Goal: Information Seeking & Learning: Learn about a topic

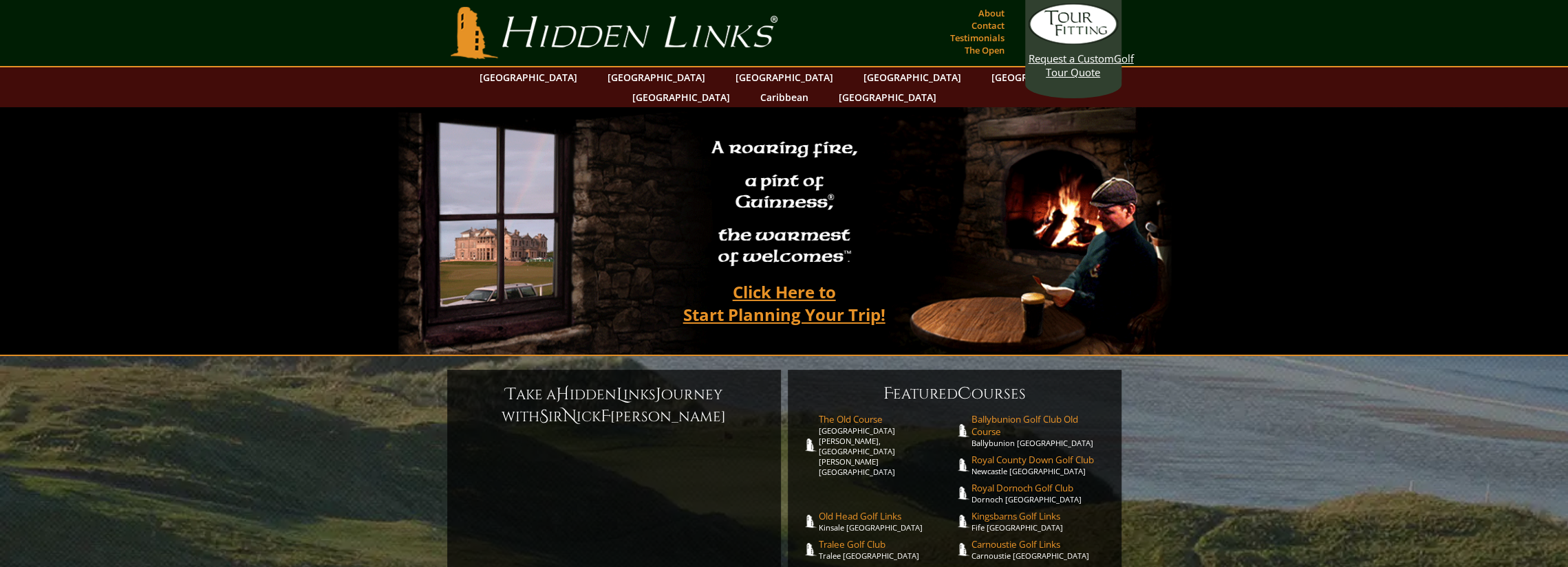
click at [639, 79] on link "[GEOGRAPHIC_DATA]" at bounding box center [656, 77] width 112 height 20
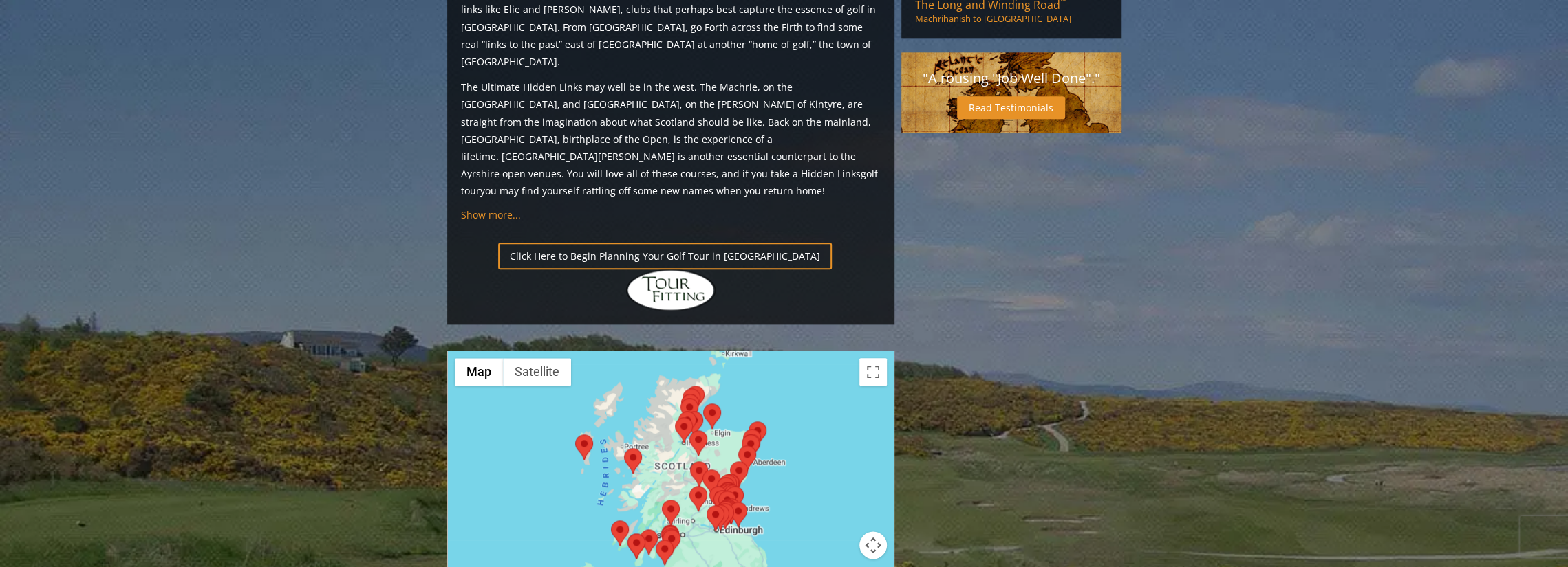
scroll to position [1539, 0]
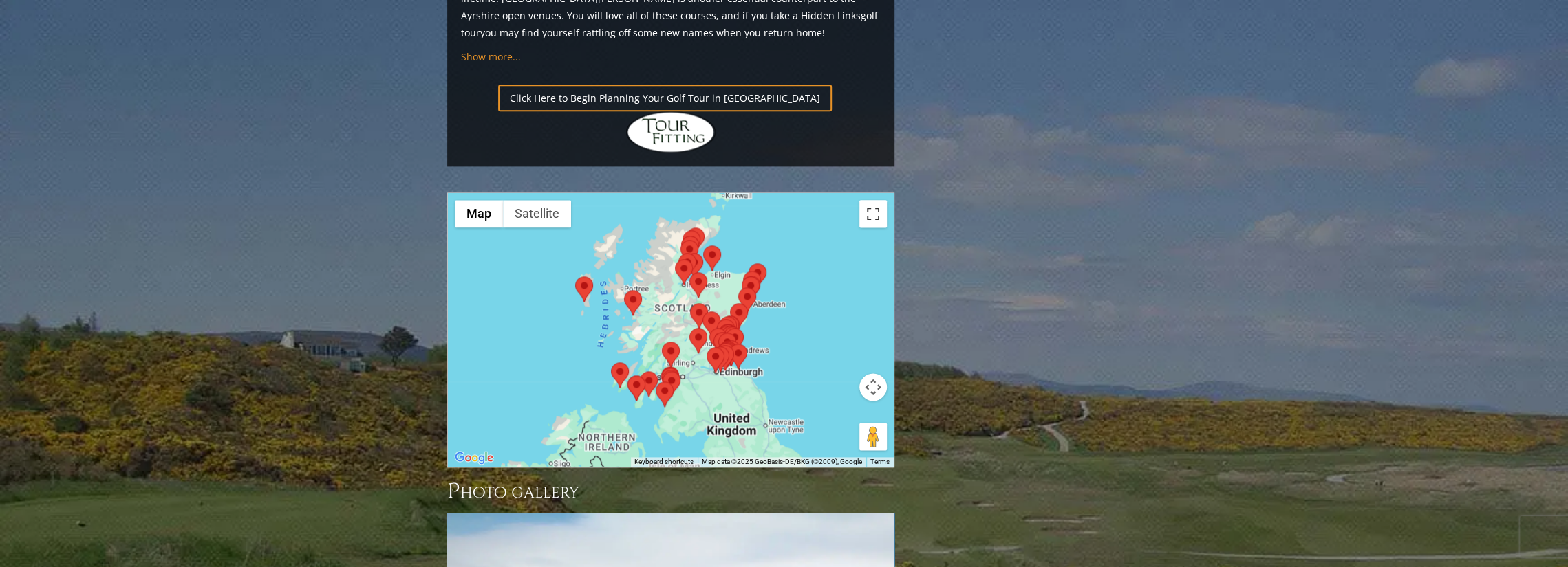
click at [880, 200] on button "Toggle fullscreen view" at bounding box center [873, 214] width 28 height 28
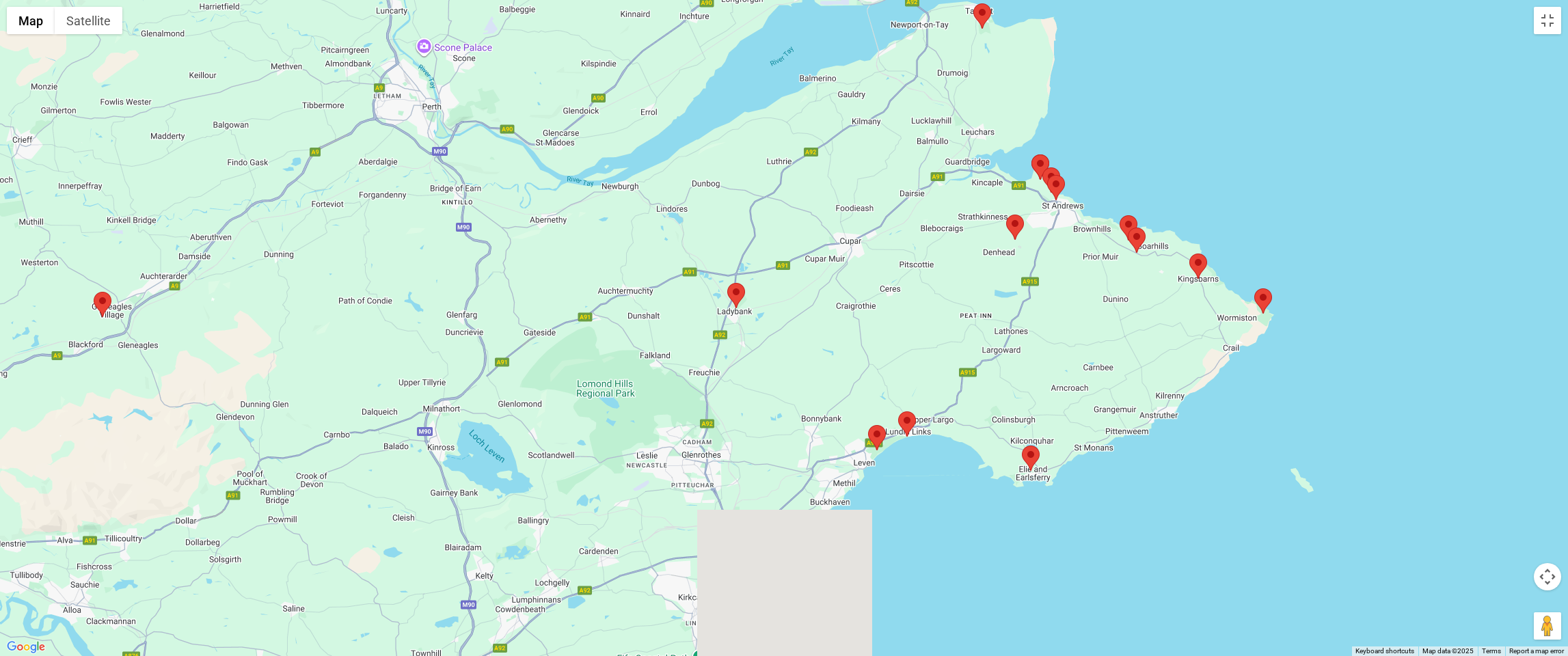
drag, startPoint x: 1044, startPoint y: 449, endPoint x: 1148, endPoint y: 0, distance: 460.9
click at [1148, 0] on div at bounding box center [784, 328] width 1568 height 656
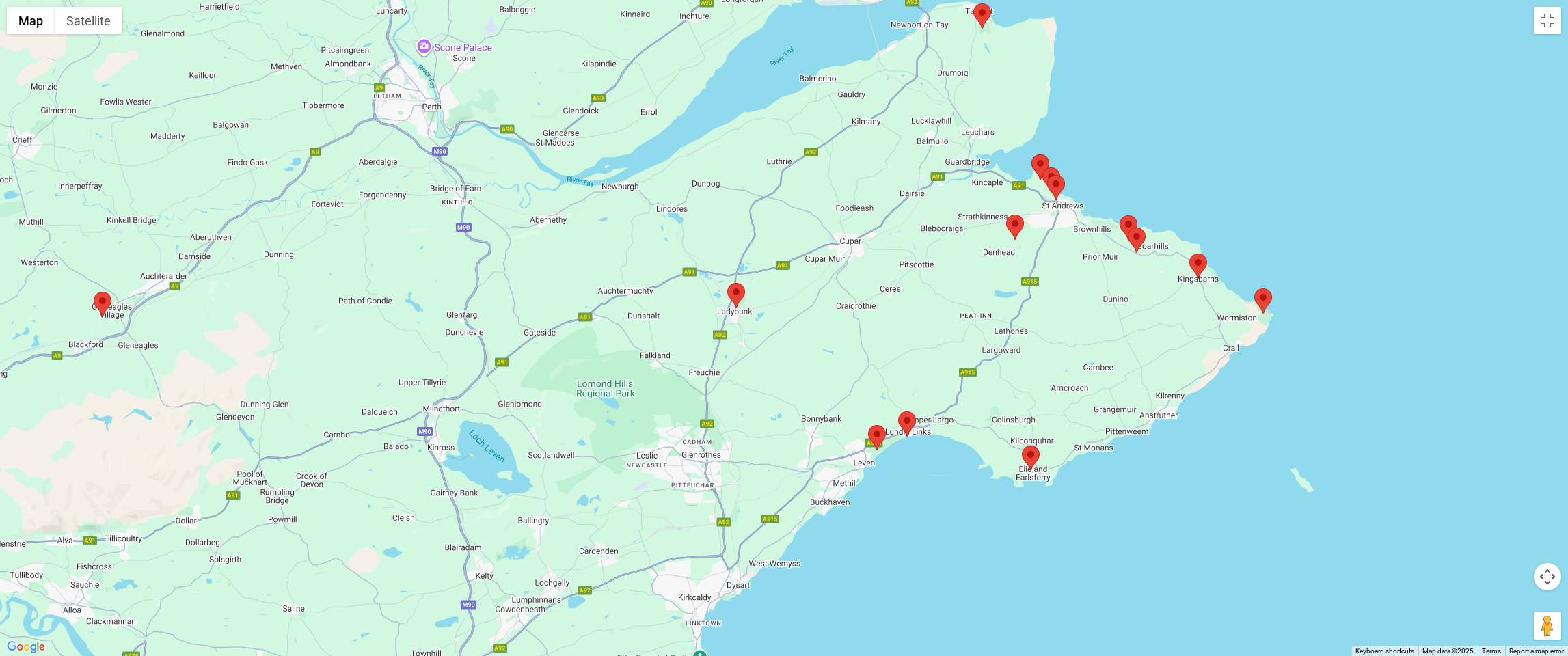
click at [1006, 215] on area at bounding box center [1006, 215] width 0 height 0
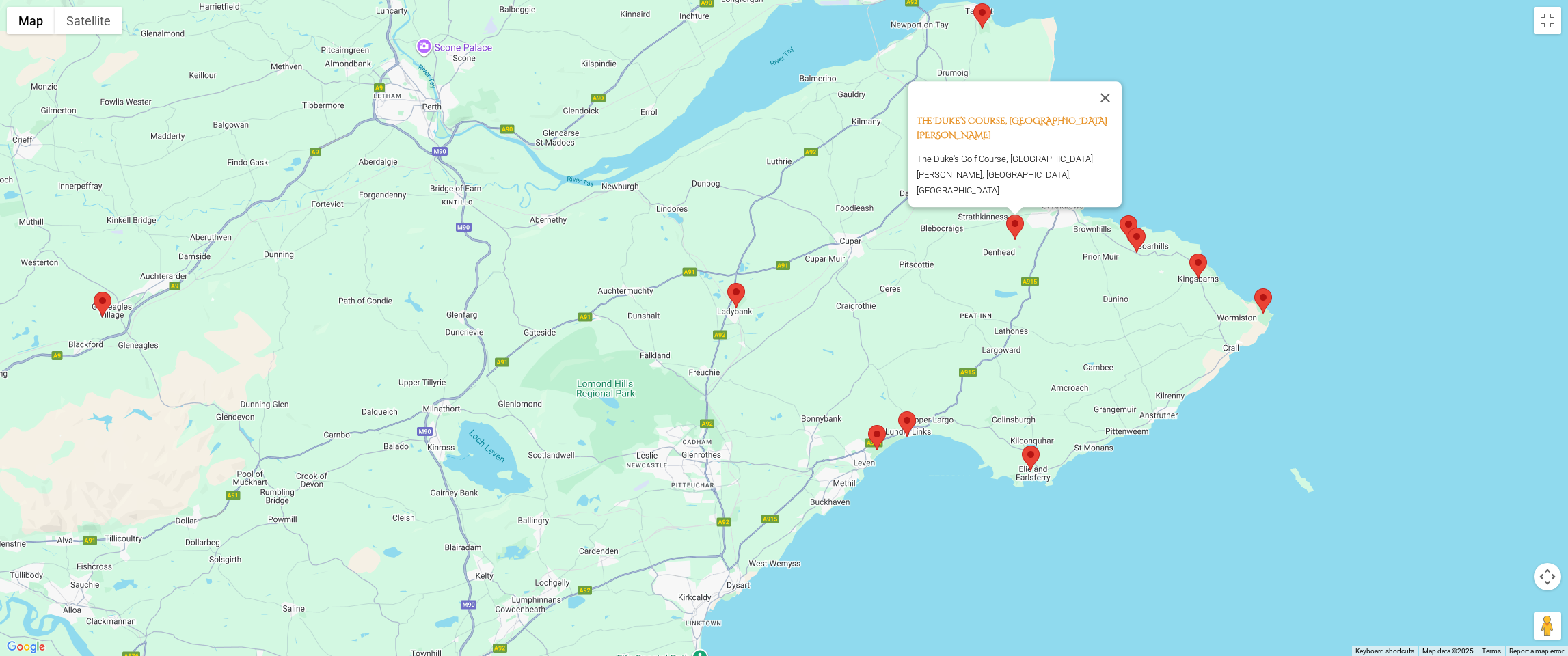
click at [728, 283] on area at bounding box center [728, 283] width 0 height 0
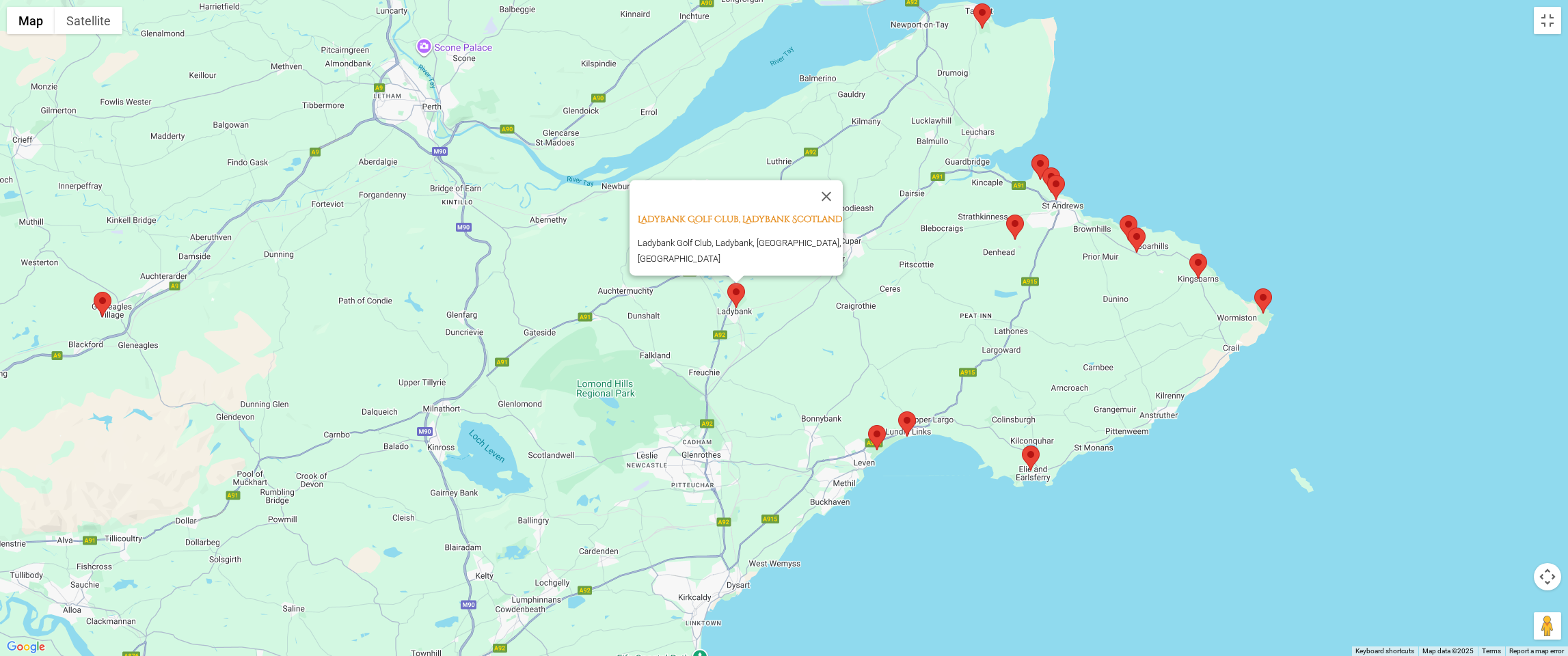
click at [885, 441] on img at bounding box center [877, 438] width 18 height 25
click at [898, 411] on area at bounding box center [898, 411] width 0 height 0
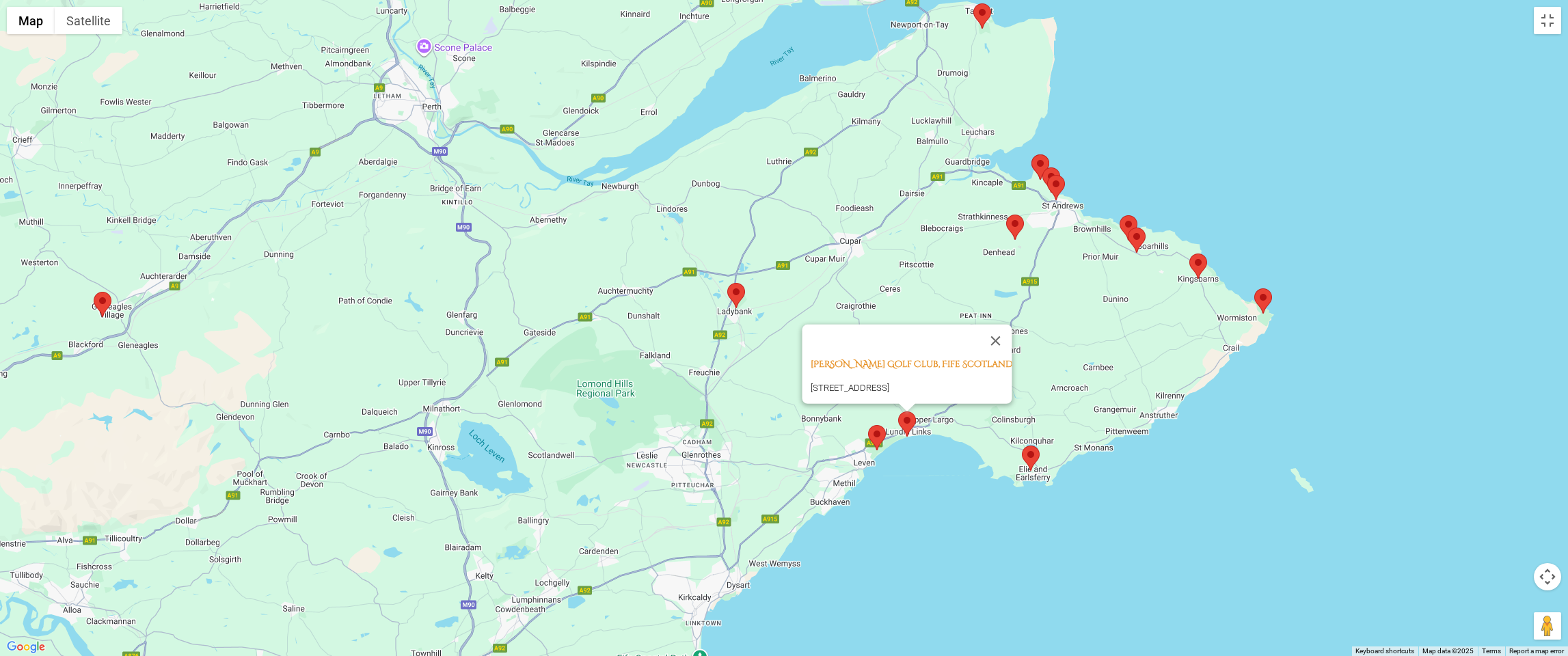
click at [1036, 463] on img at bounding box center [1031, 458] width 18 height 25
click at [1022, 446] on area at bounding box center [1022, 446] width 0 height 0
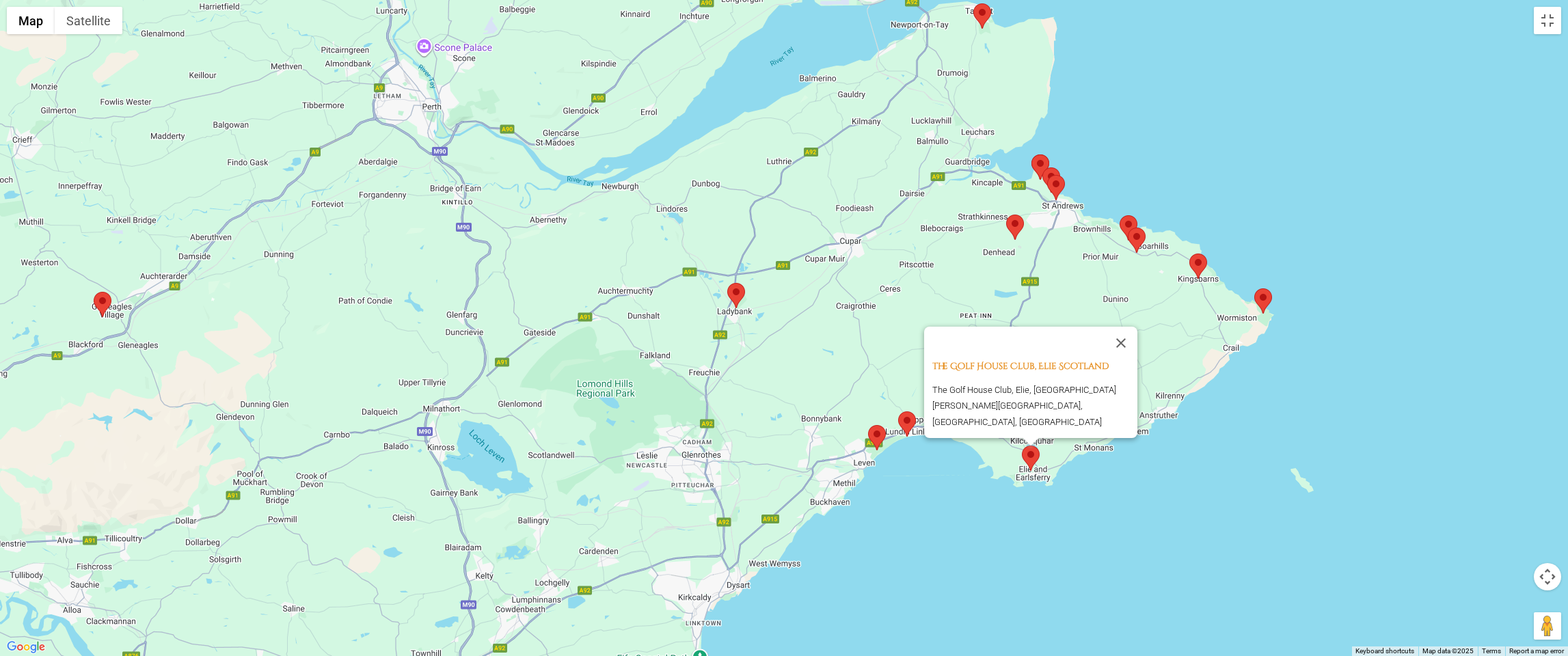
click at [1128, 227] on area at bounding box center [1128, 227] width 0 height 0
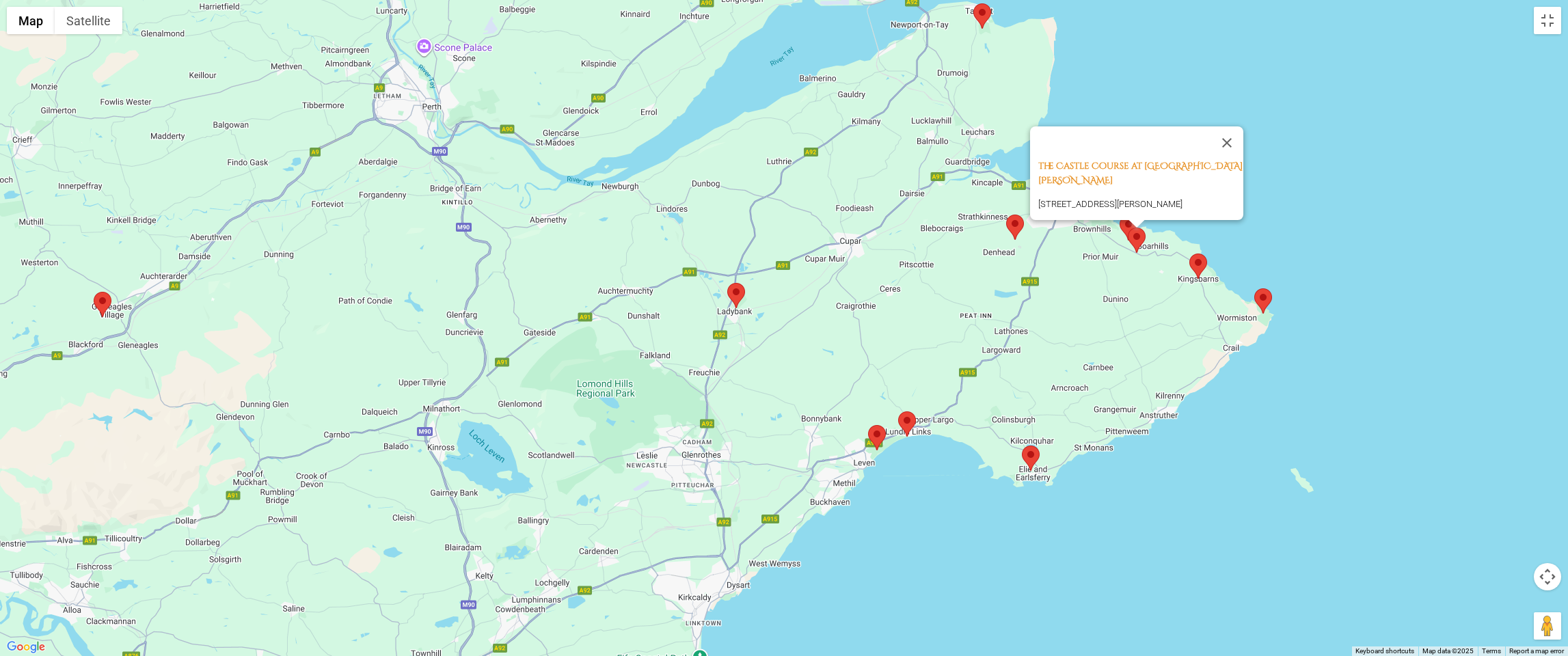
click at [1189, 254] on area at bounding box center [1189, 254] width 0 height 0
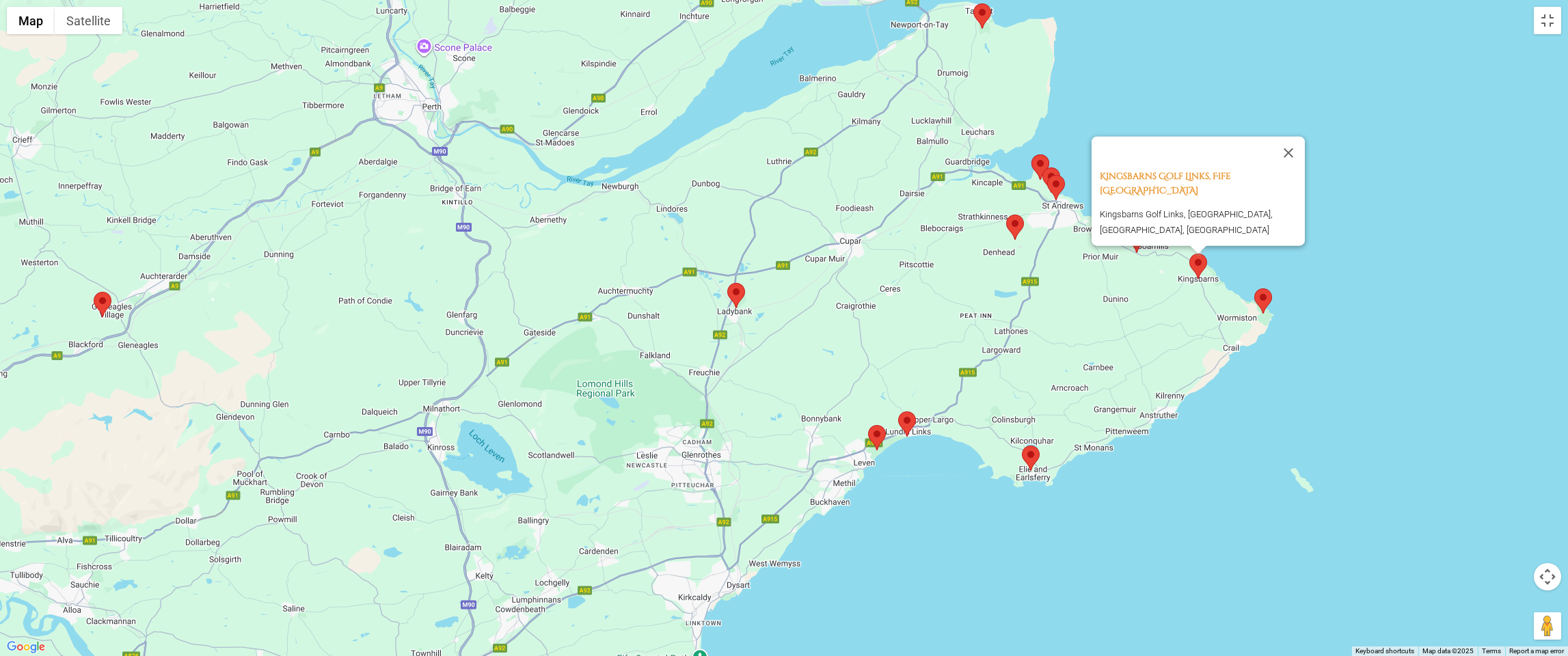
click at [1255, 289] on area at bounding box center [1255, 289] width 0 height 0
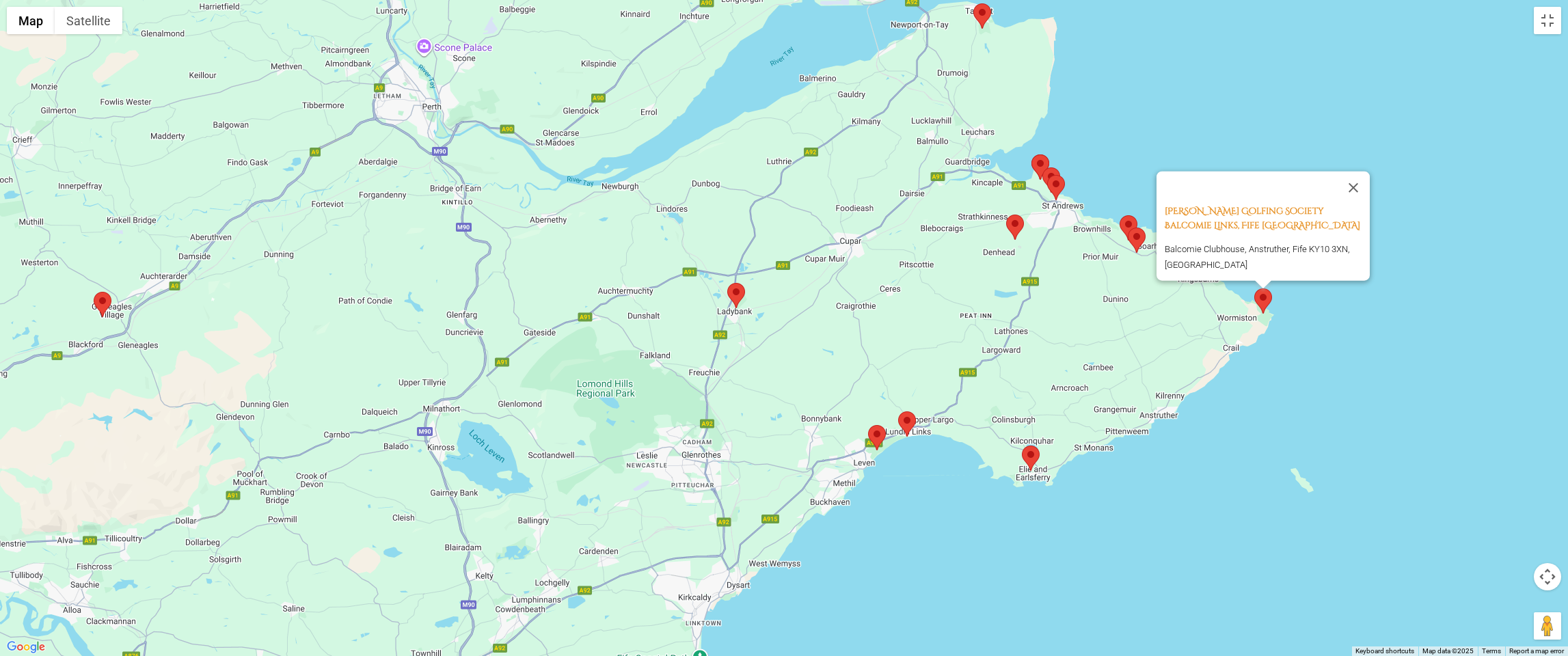
click at [1006, 215] on area at bounding box center [1006, 215] width 0 height 0
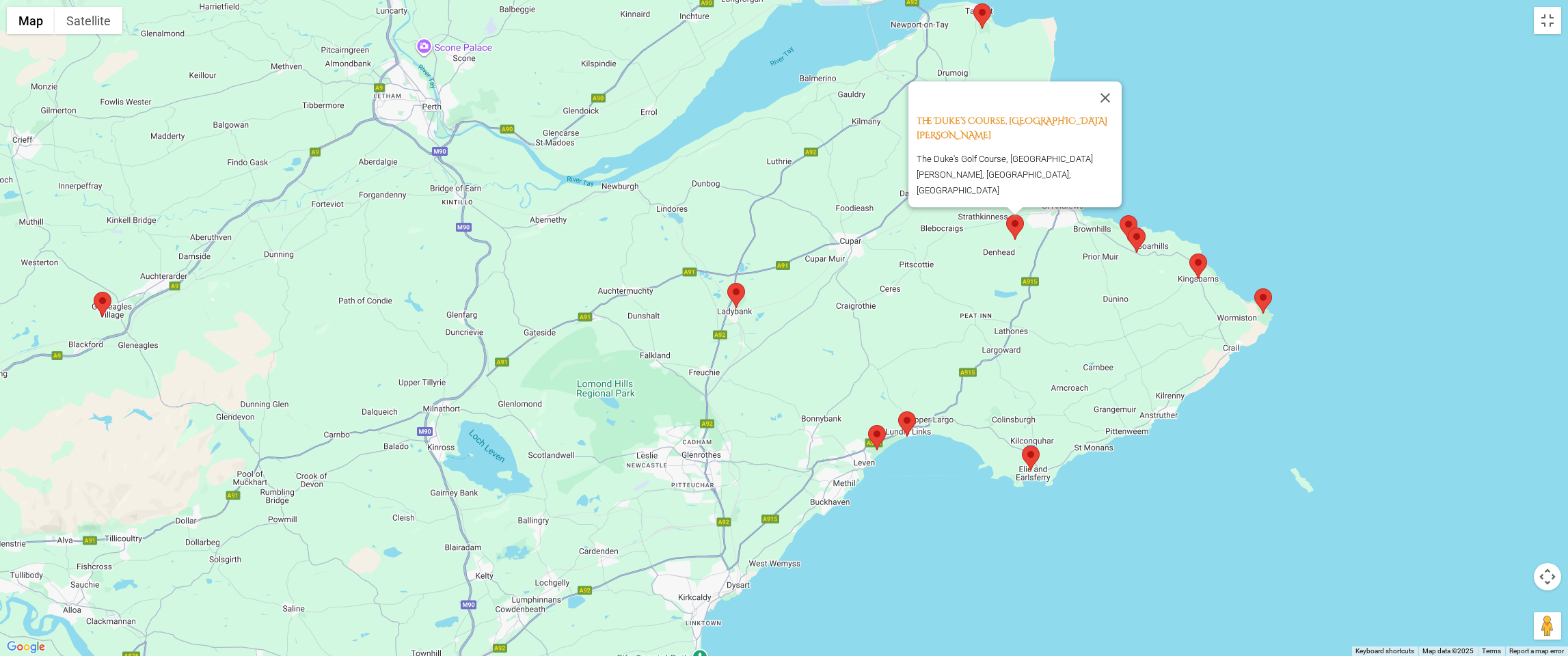
click at [973, 3] on area at bounding box center [973, 3] width 0 height 0
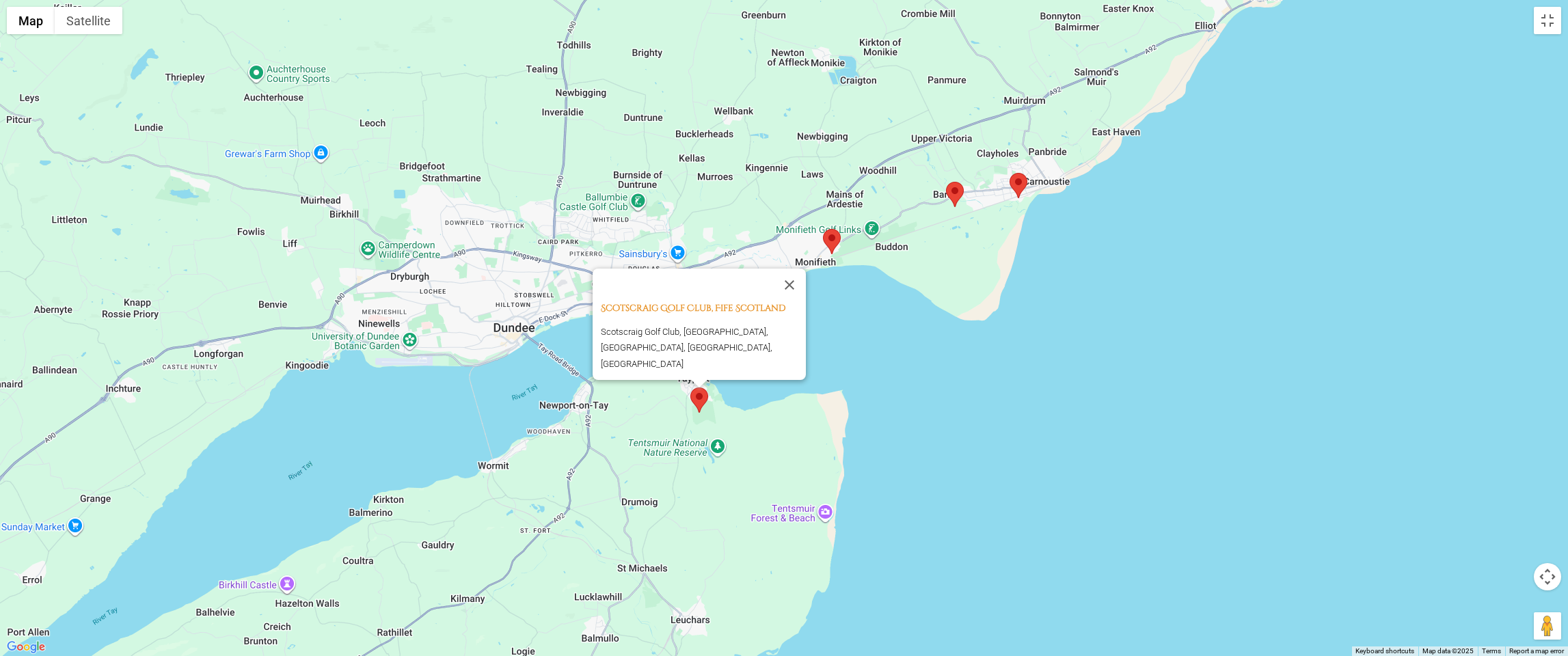
drag, startPoint x: 1149, startPoint y: 212, endPoint x: 1062, endPoint y: 490, distance: 291.3
click at [1063, 503] on div "Scotscraig Golf Club, Fife Scotland Scotscraig Golf Club, [GEOGRAPHIC_DATA], [G…" at bounding box center [784, 328] width 1568 height 656
click at [1011, 174] on area at bounding box center [1011, 174] width 0 height 0
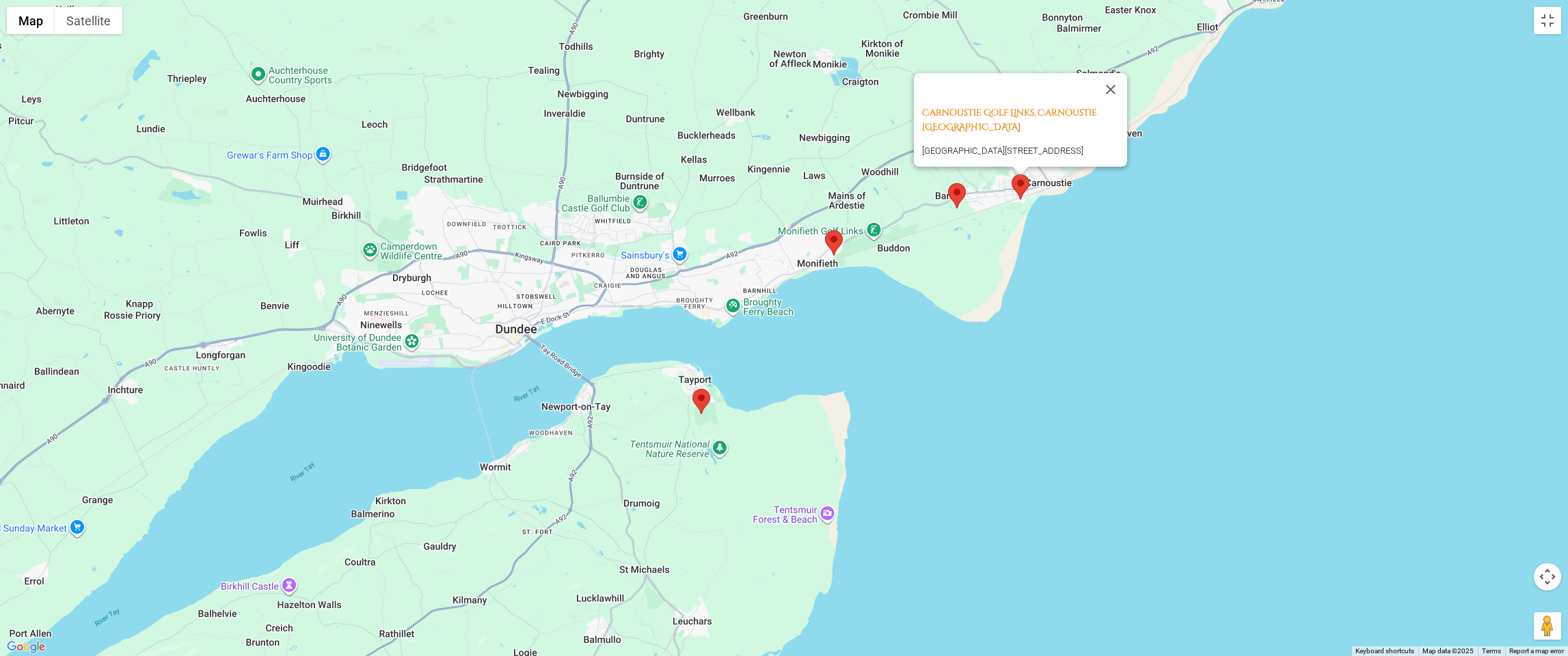
click at [948, 183] on area at bounding box center [948, 183] width 0 height 0
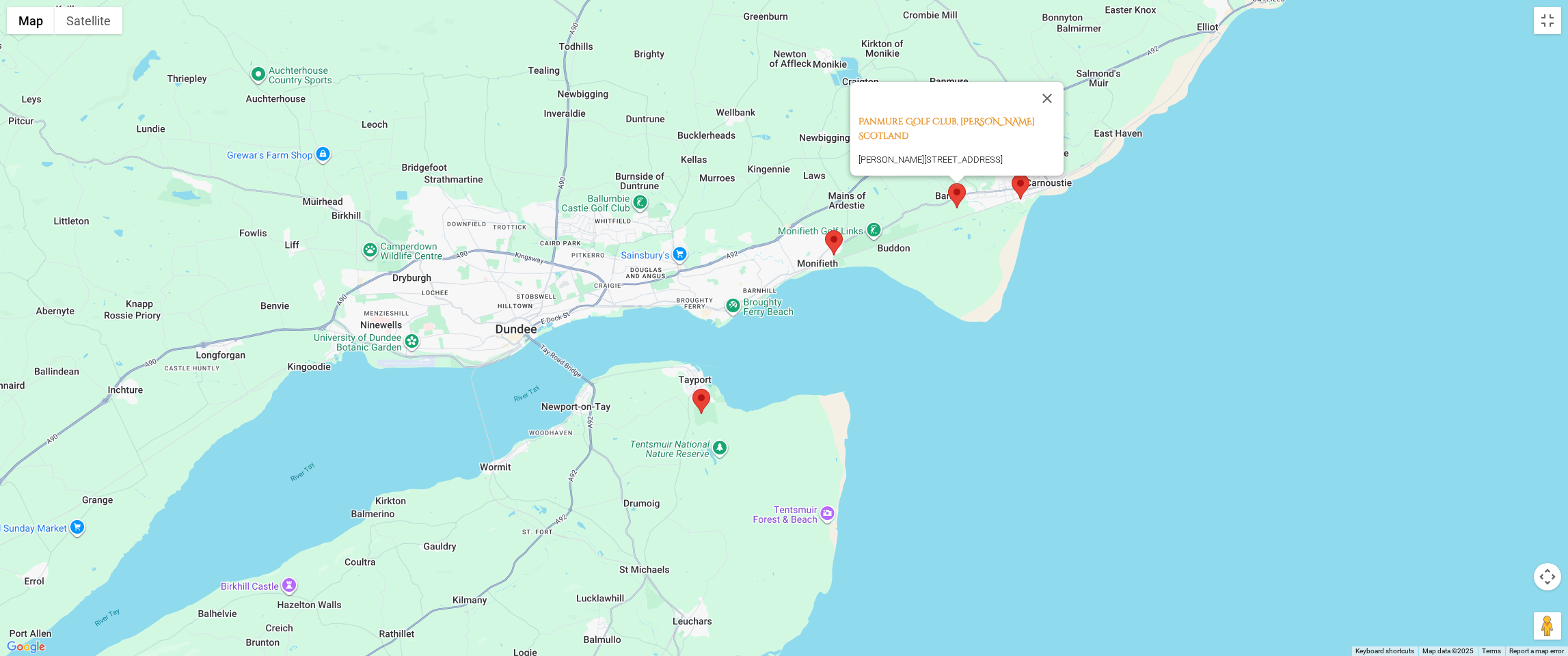
click at [825, 230] on area at bounding box center [825, 230] width 0 height 0
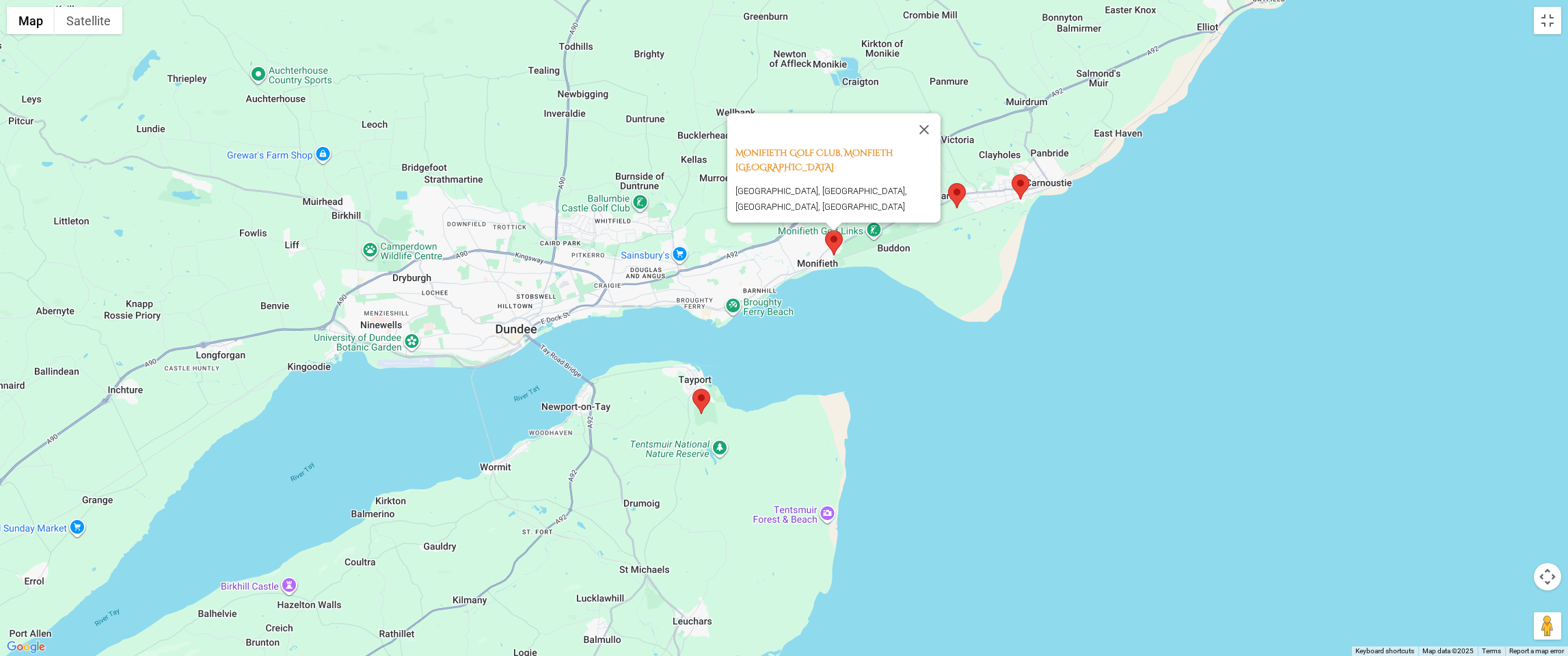
drag, startPoint x: 1254, startPoint y: 269, endPoint x: 1250, endPoint y: 303, distance: 34.2
click at [1250, 303] on div "Monifieth Golf Club, Monfieth [GEOGRAPHIC_DATA] [GEOGRAPHIC_DATA], [GEOGRAPHIC_…" at bounding box center [784, 328] width 1568 height 656
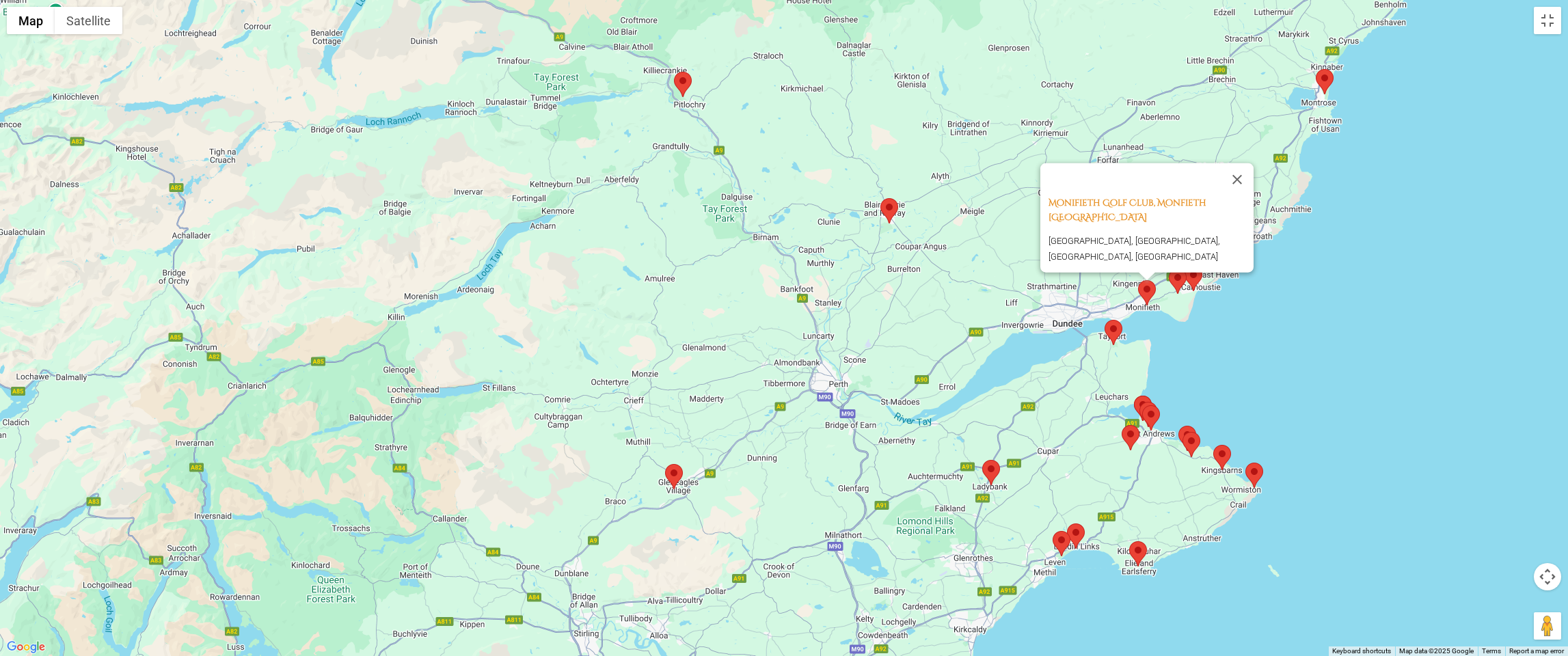
click at [880, 198] on area at bounding box center [880, 198] width 0 height 0
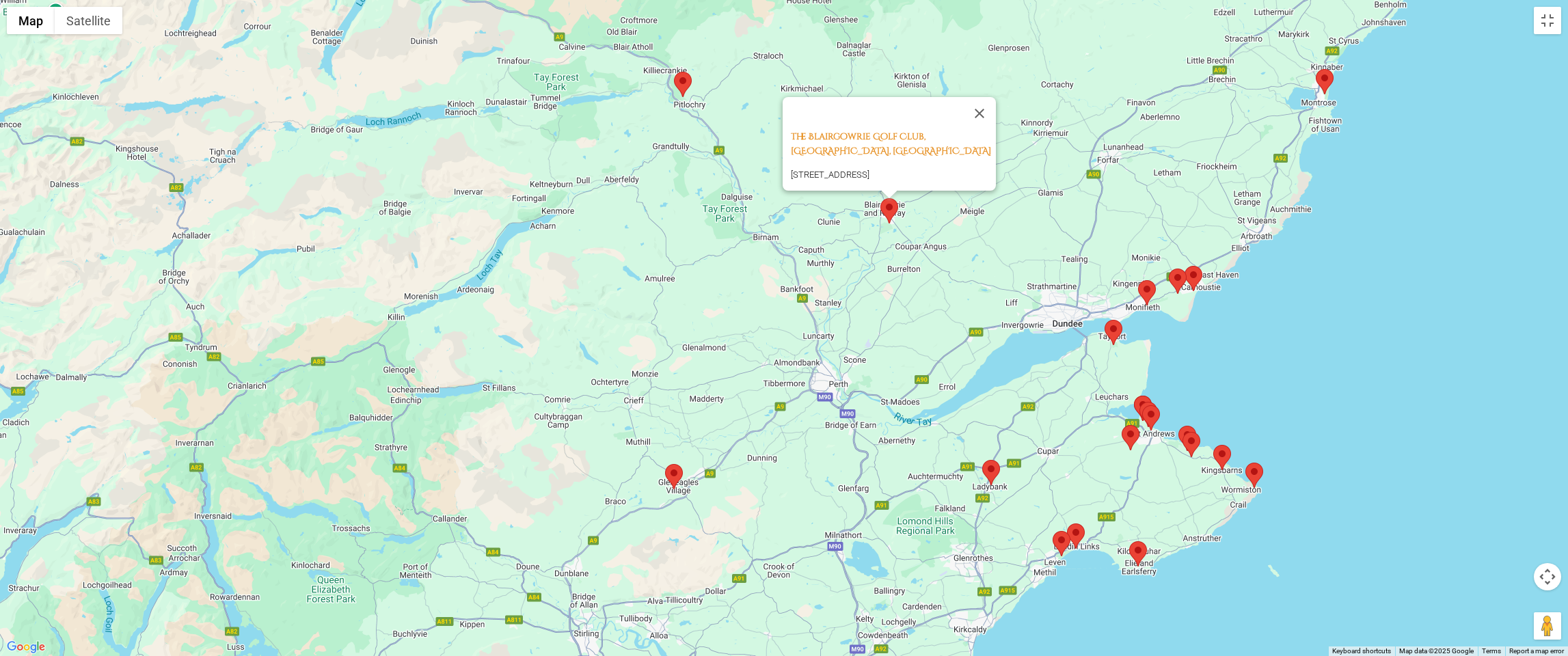
click at [674, 88] on img at bounding box center [683, 84] width 18 height 25
click at [674, 72] on area at bounding box center [674, 72] width 0 height 0
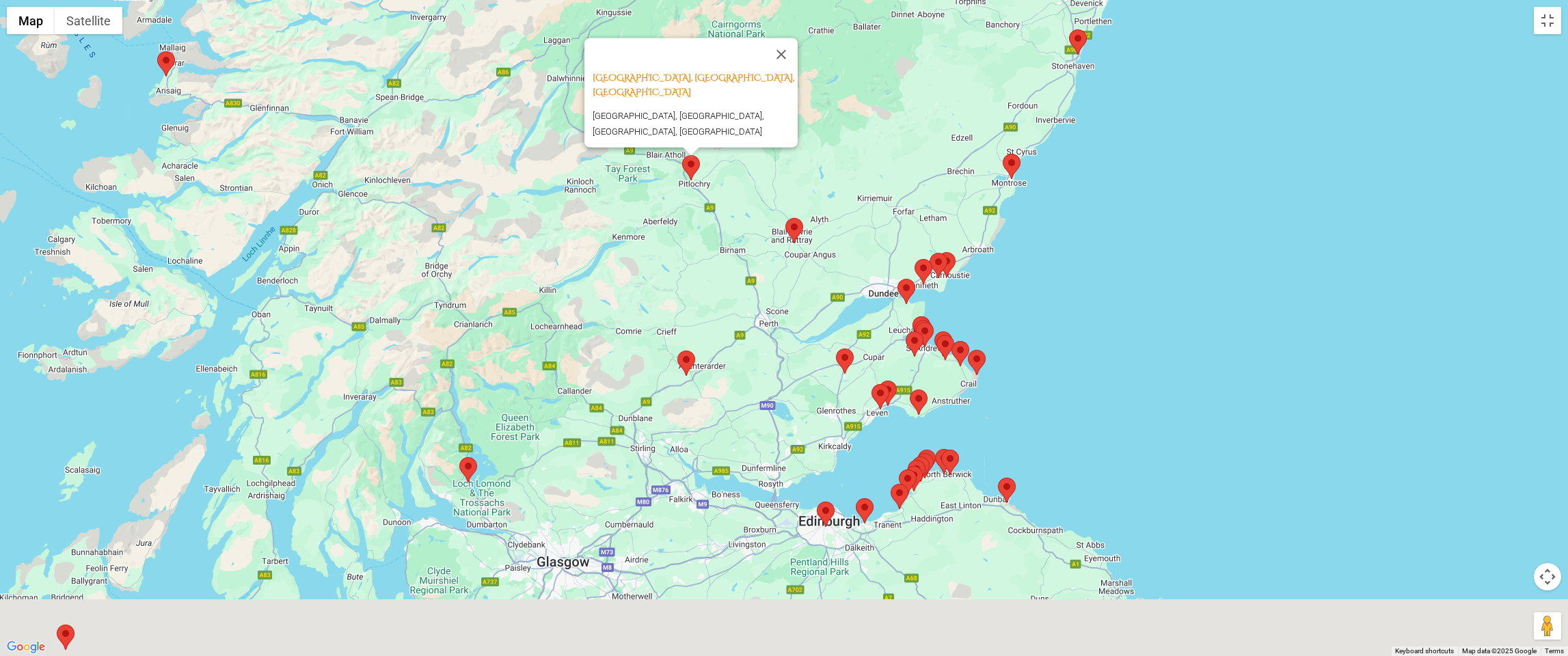
drag, startPoint x: 1038, startPoint y: 443, endPoint x: 1038, endPoint y: 263, distance: 180.0
click at [1038, 263] on div "[GEOGRAPHIC_DATA], [GEOGRAPHIC_DATA], [GEOGRAPHIC_DATA] [GEOGRAPHIC_DATA], [GEO…" at bounding box center [784, 328] width 1568 height 656
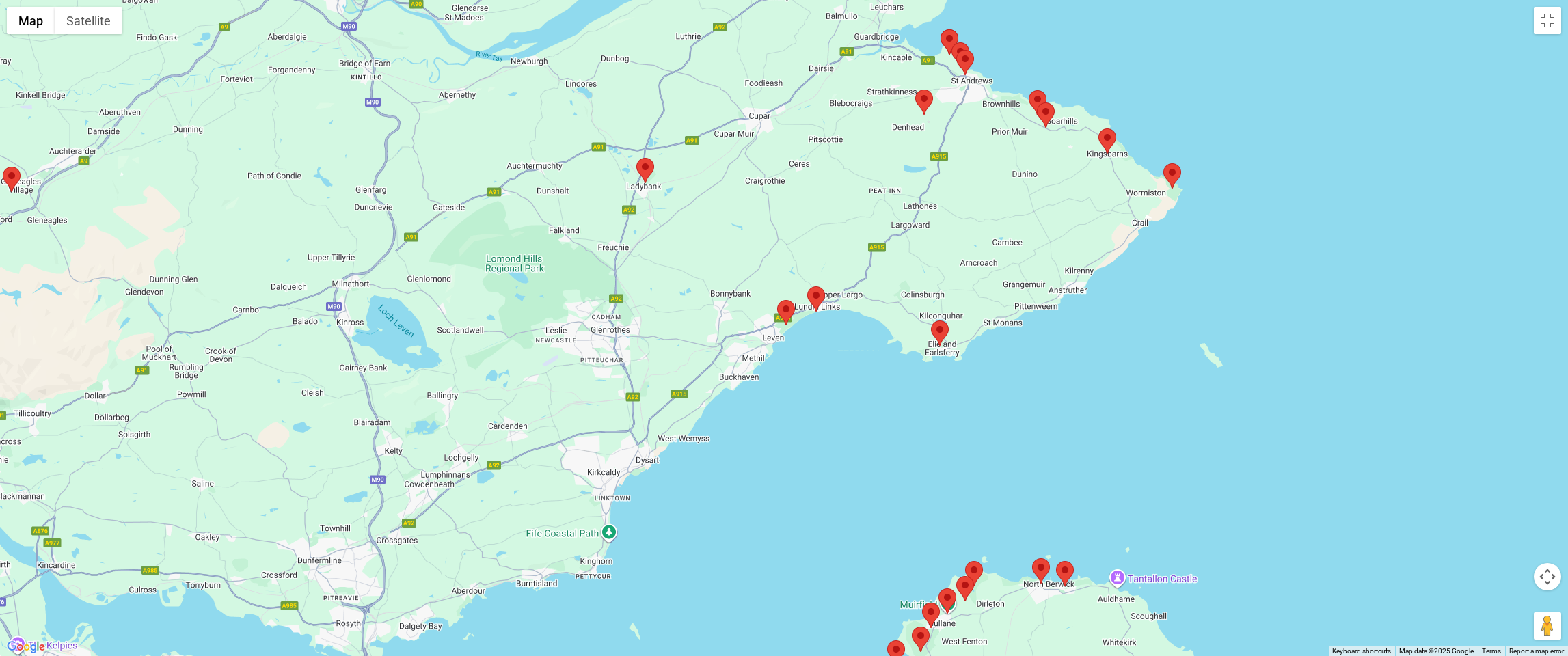
drag, startPoint x: 541, startPoint y: 331, endPoint x: 721, endPoint y: 610, distance: 332.0
click at [721, 563] on div "[GEOGRAPHIC_DATA], [GEOGRAPHIC_DATA], [GEOGRAPHIC_DATA] [GEOGRAPHIC_DATA], [GEO…" at bounding box center [784, 328] width 1568 height 656
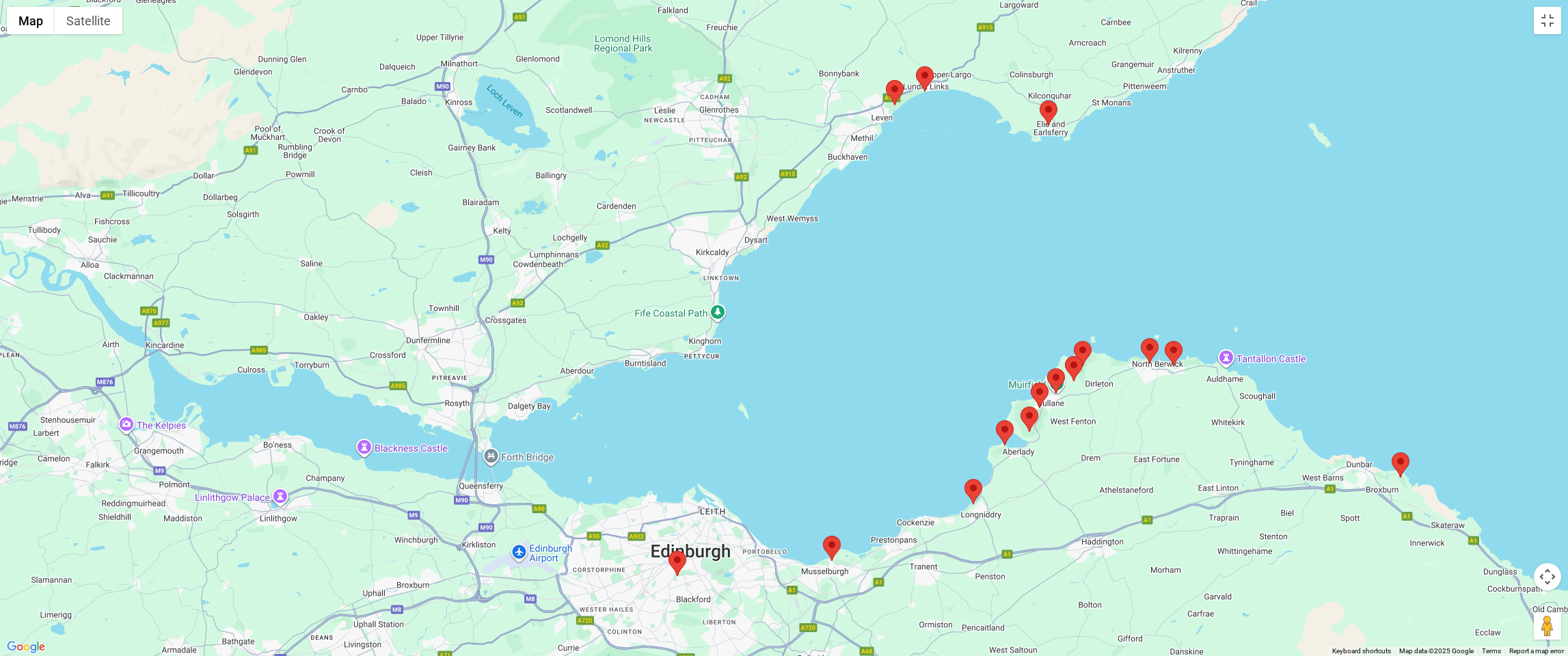
drag, startPoint x: 770, startPoint y: 486, endPoint x: 880, endPoint y: 263, distance: 248.7
click at [880, 263] on div "[GEOGRAPHIC_DATA], [GEOGRAPHIC_DATA], [GEOGRAPHIC_DATA] [GEOGRAPHIC_DATA], [GEO…" at bounding box center [784, 328] width 1568 height 656
click at [664, 562] on div "[GEOGRAPHIC_DATA], [GEOGRAPHIC_DATA], [GEOGRAPHIC_DATA] [GEOGRAPHIC_DATA], [GEO…" at bounding box center [784, 328] width 1568 height 656
click at [668, 551] on area at bounding box center [668, 551] width 0 height 0
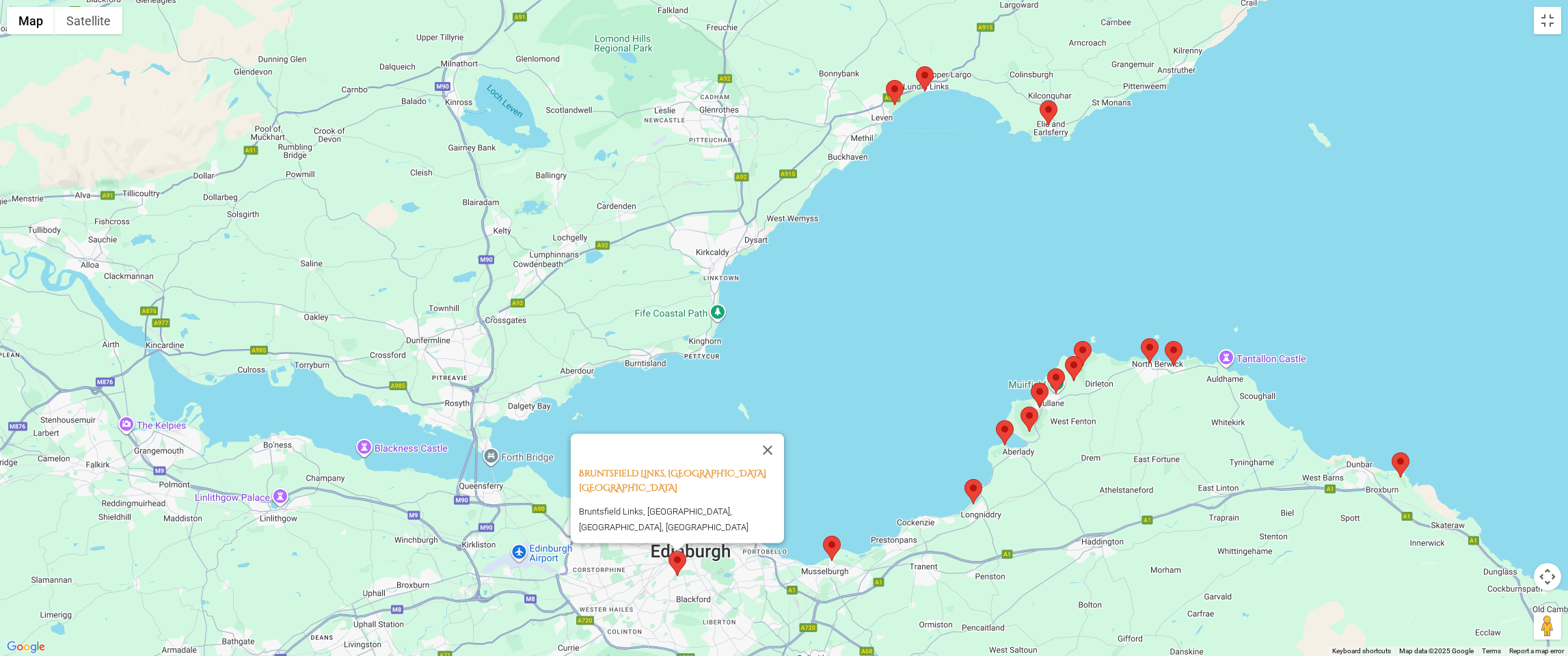
click at [823, 536] on area at bounding box center [823, 536] width 0 height 0
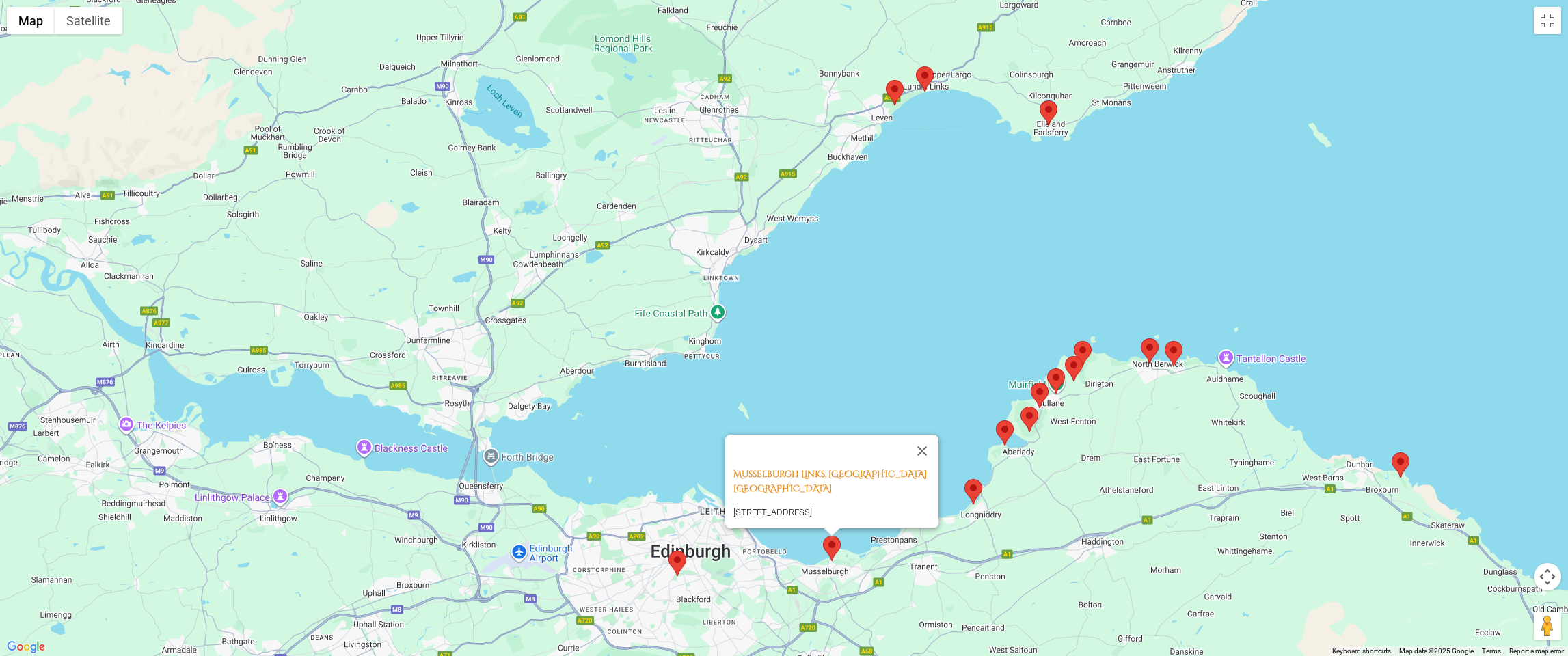
click at [964, 479] on area at bounding box center [964, 479] width 0 height 0
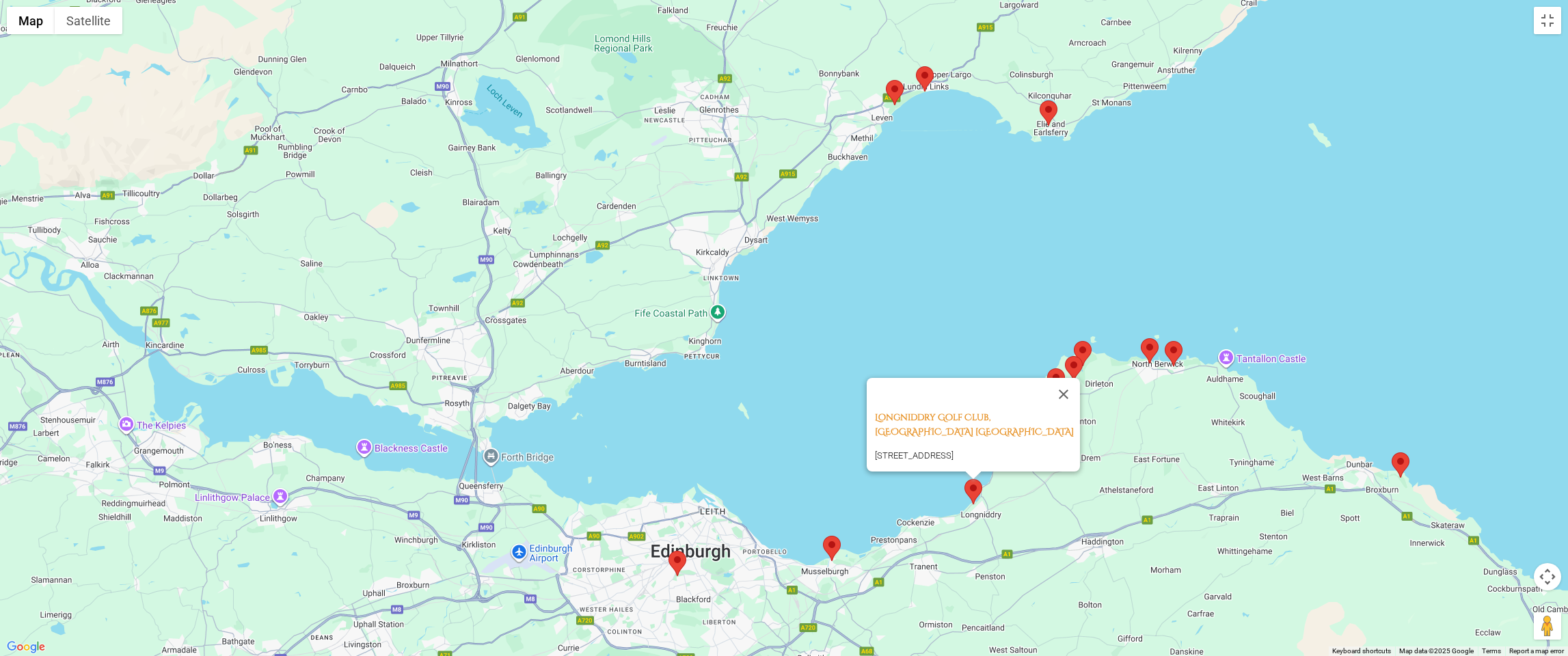
click at [1141, 338] on area at bounding box center [1141, 338] width 0 height 0
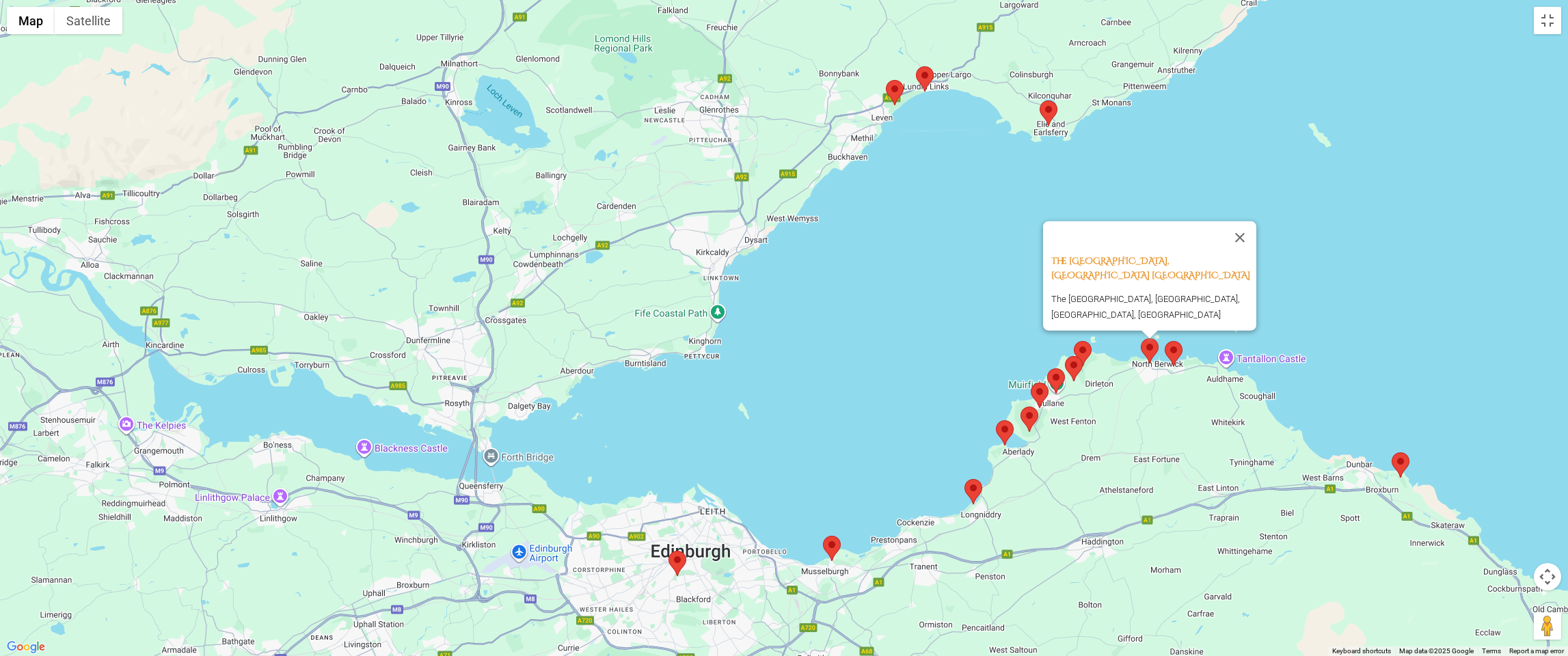
click at [1165, 341] on area at bounding box center [1165, 341] width 0 height 0
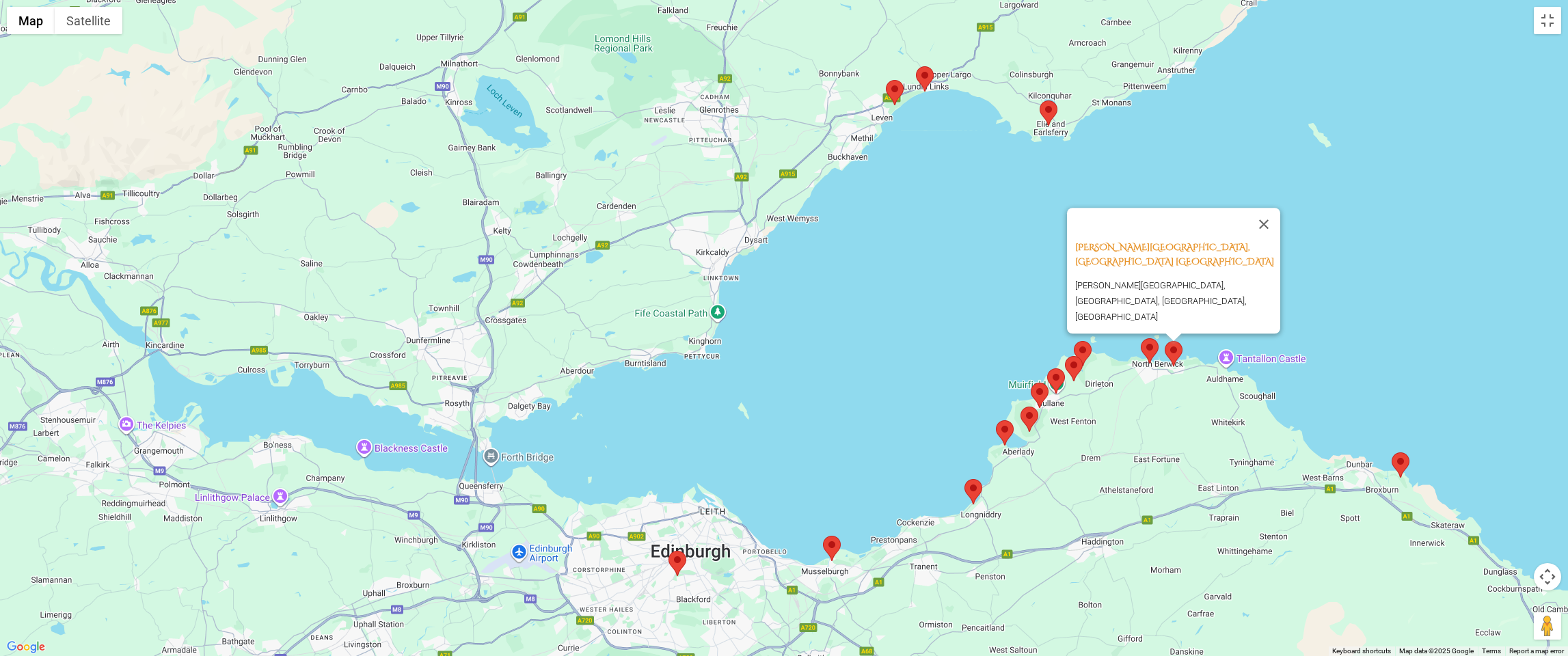
click at [1074, 341] on area at bounding box center [1074, 341] width 0 height 0
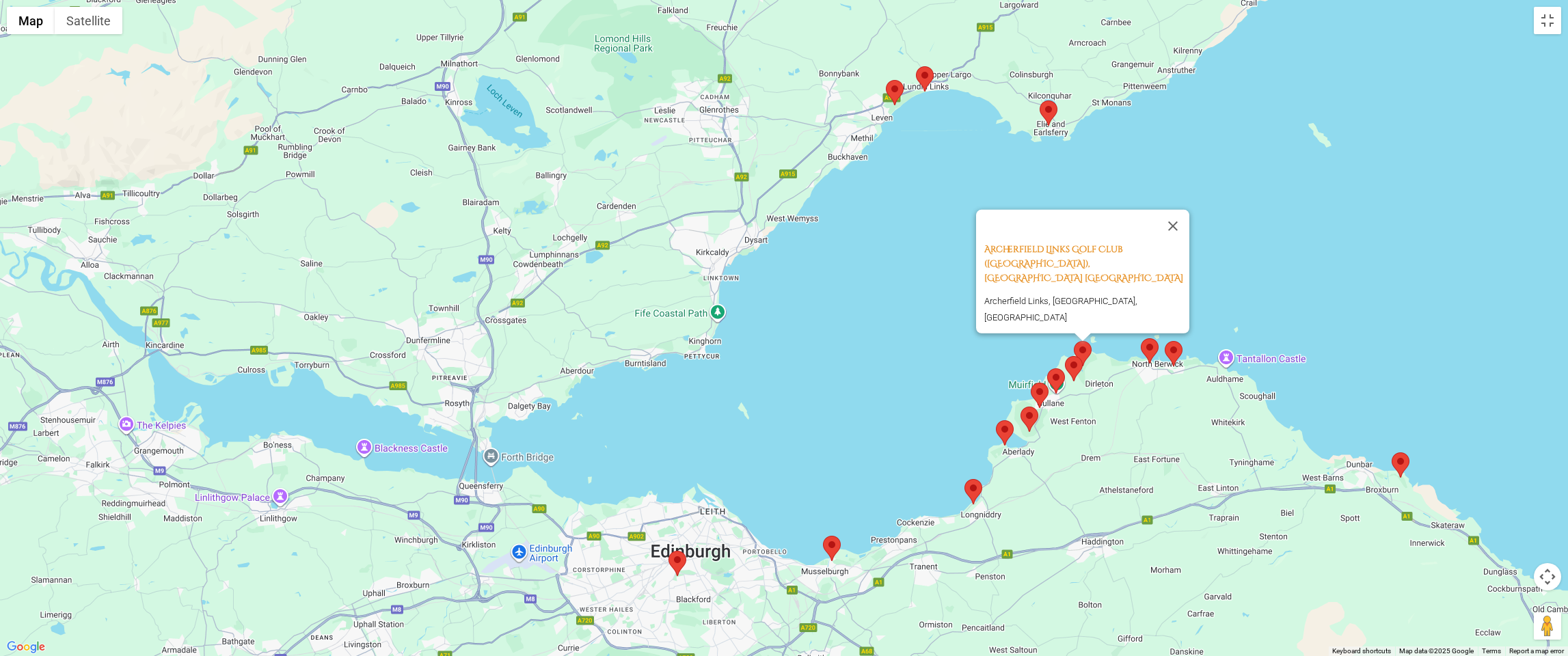
click at [1065, 356] on area at bounding box center [1065, 356] width 0 height 0
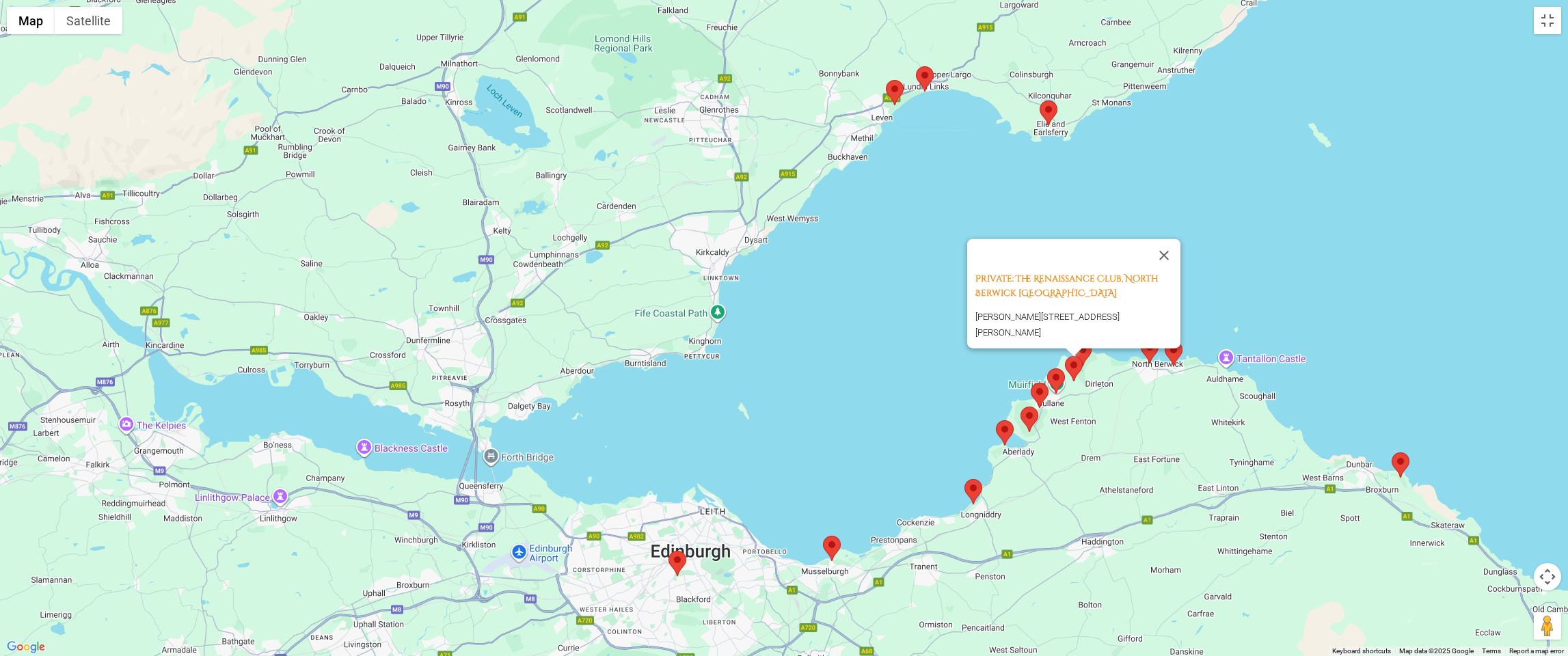
click at [1047, 369] on area at bounding box center [1047, 369] width 0 height 0
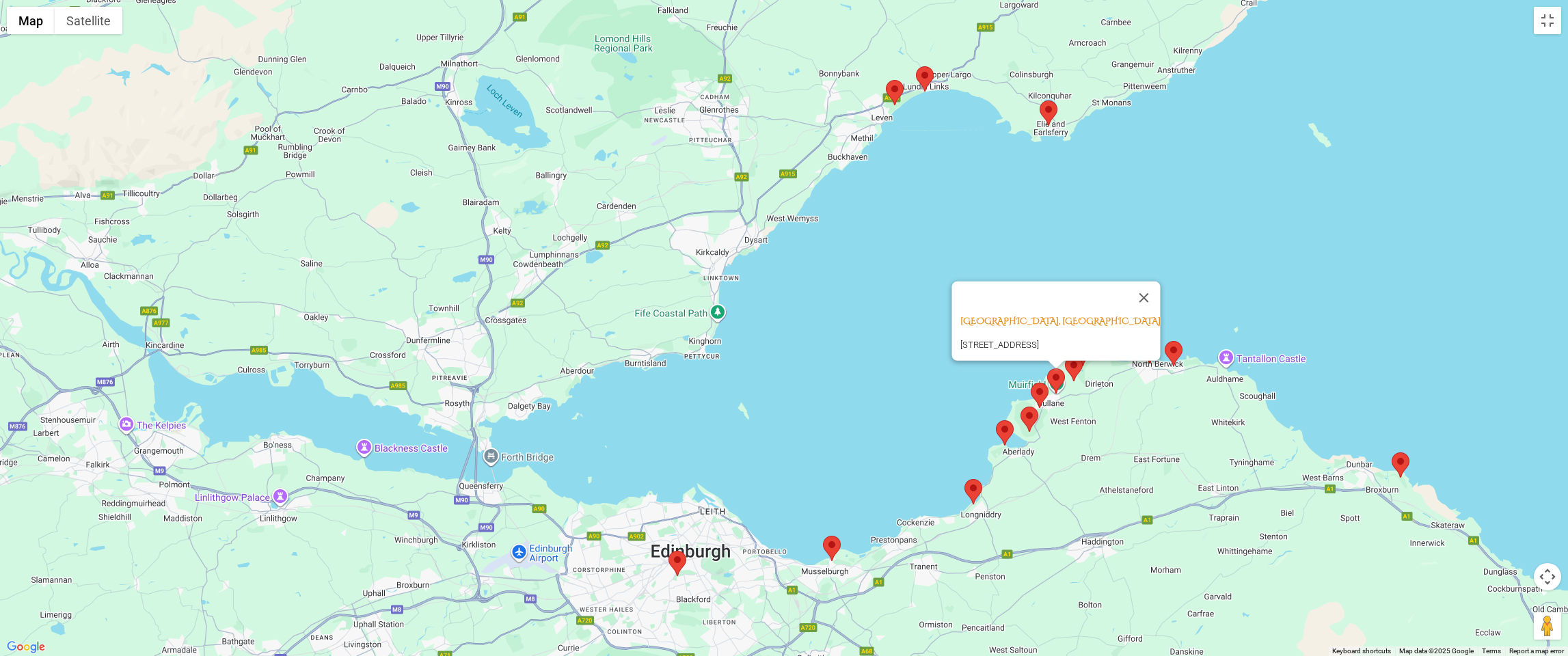
click at [1031, 383] on area at bounding box center [1031, 383] width 0 height 0
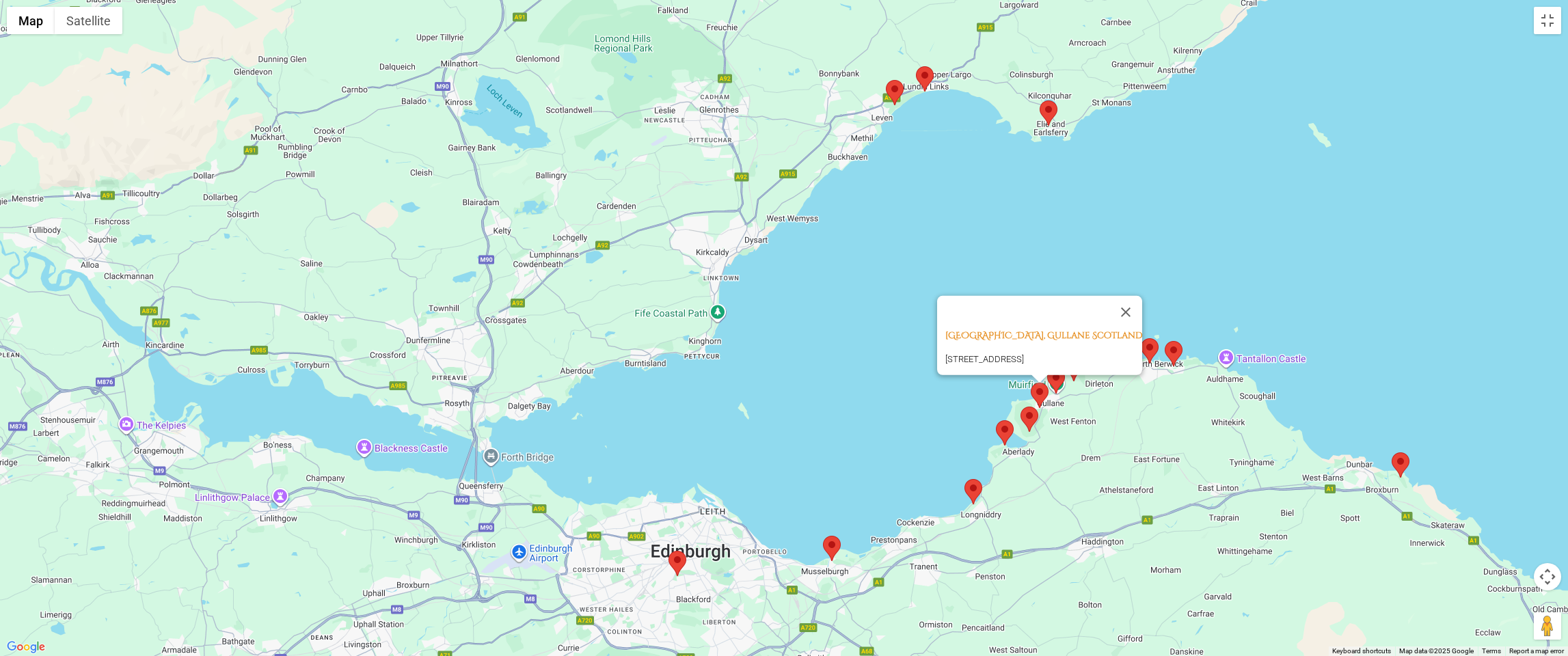
click at [1020, 407] on area at bounding box center [1020, 407] width 0 height 0
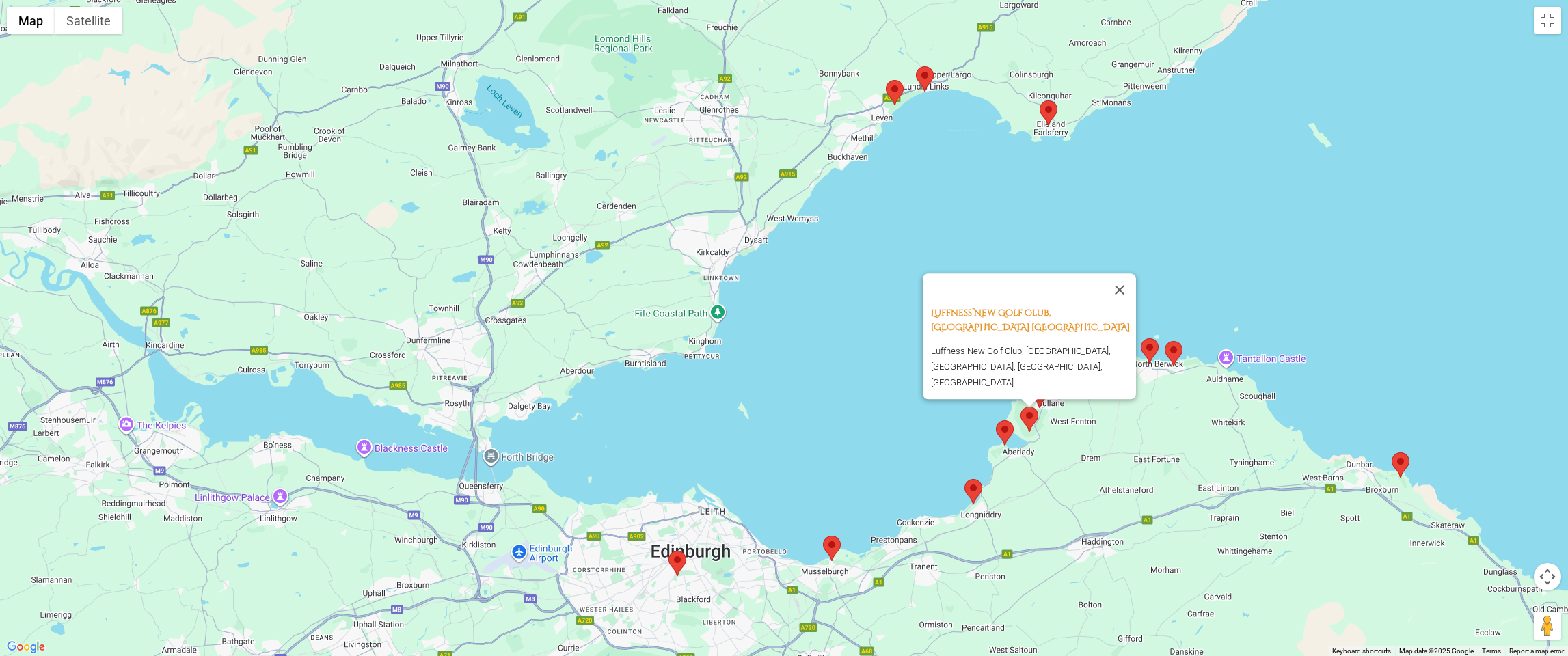
click at [996, 420] on area at bounding box center [996, 420] width 0 height 0
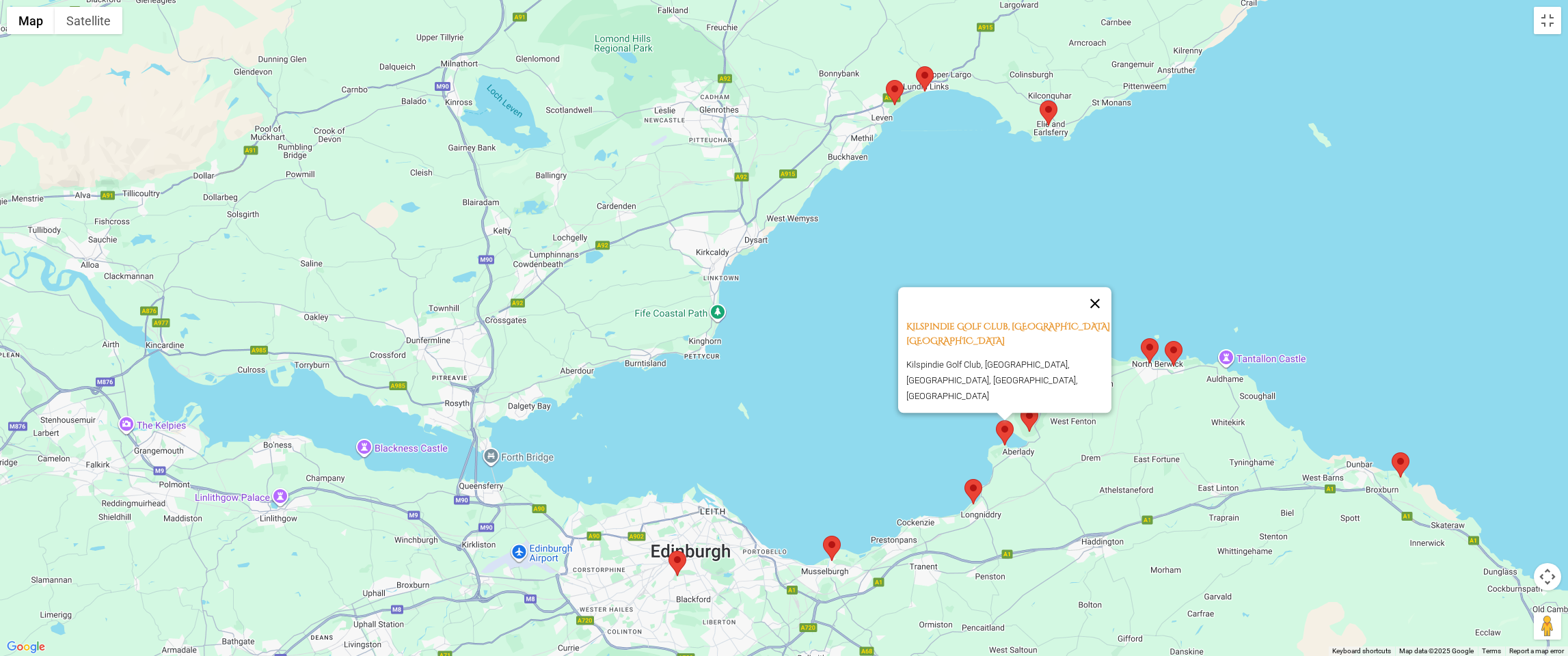
click at [1102, 312] on button "Close" at bounding box center [1095, 304] width 33 height 33
